Goal: Information Seeking & Learning: Learn about a topic

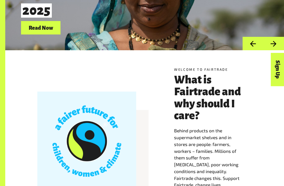
scroll to position [85, 0]
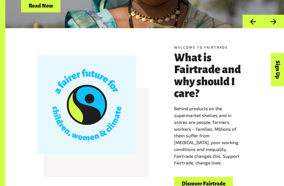
click at [210, 183] on link "Discover Fairtrade" at bounding box center [203, 183] width 59 height 13
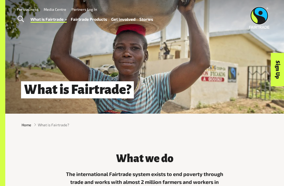
click at [98, 22] on link "Fairtrade Products" at bounding box center [89, 19] width 36 height 7
